Goal: Find specific page/section: Find specific page/section

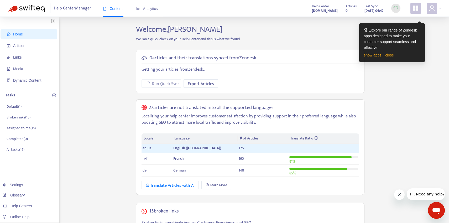
scroll to position [11, 0]
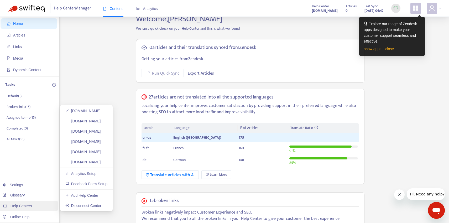
click at [28, 207] on span "Help Centers" at bounding box center [22, 206] width 22 height 4
click at [94, 164] on link "[DOMAIN_NAME]" at bounding box center [82, 162] width 35 height 4
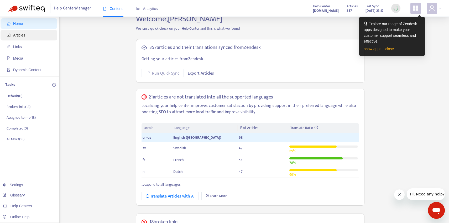
click at [33, 37] on span "Articles" at bounding box center [30, 35] width 46 height 11
